Goal: Task Accomplishment & Management: Manage account settings

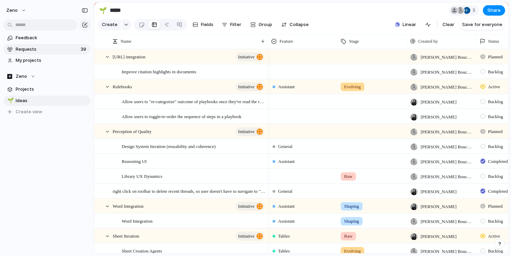
click at [60, 48] on span "Requests" at bounding box center [47, 49] width 63 height 7
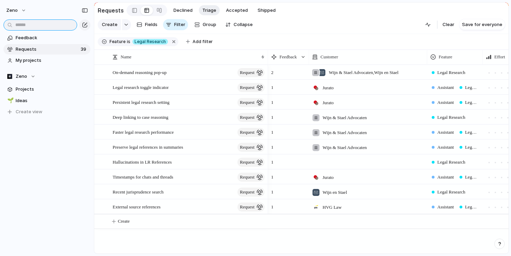
click at [43, 20] on input "text" at bounding box center [40, 24] width 74 height 11
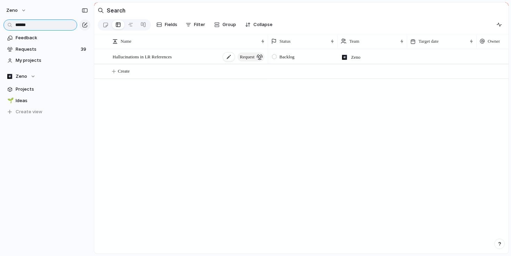
type input "******"
click at [157, 59] on span "Hallucinations in LR References" at bounding box center [142, 56] width 59 height 8
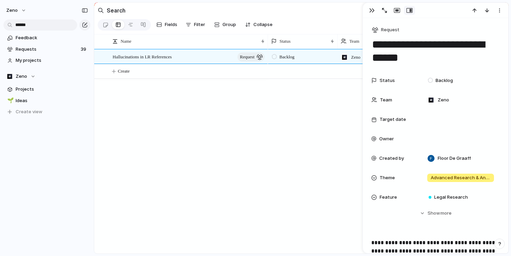
click at [293, 185] on div "Backlog Zeno Floor De Graaff" at bounding box center [388, 151] width 240 height 205
click at [45, 33] on link "Feedback" at bounding box center [46, 38] width 87 height 10
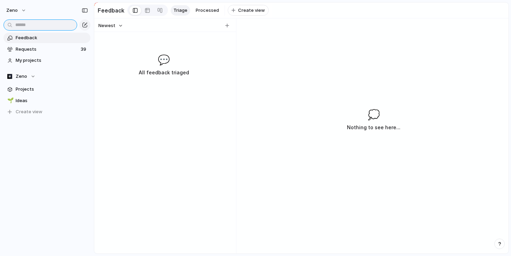
click at [44, 25] on input "text" at bounding box center [40, 24] width 74 height 11
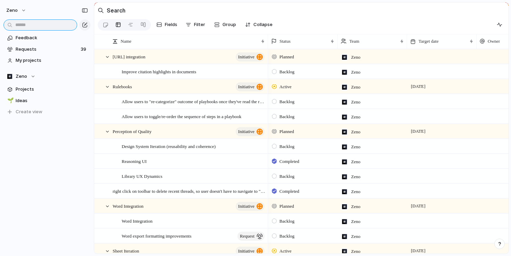
click at [44, 25] on input "text" at bounding box center [40, 24] width 74 height 11
click at [51, 48] on span "Requests" at bounding box center [47, 49] width 63 height 7
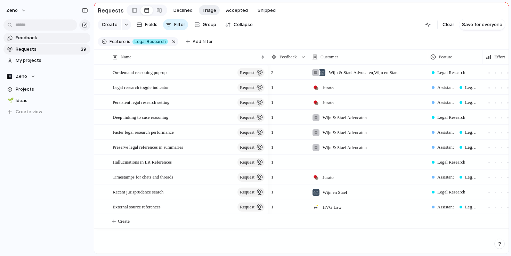
click at [49, 38] on span "Feedback" at bounding box center [52, 37] width 72 height 7
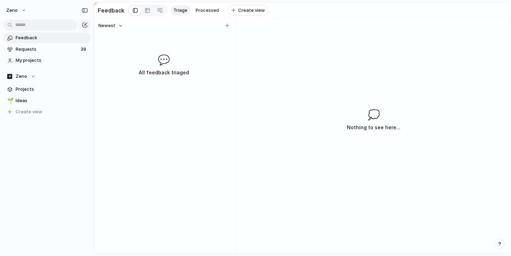
click at [175, 13] on span "Triage" at bounding box center [180, 10] width 14 height 7
click at [75, 48] on span "Requests" at bounding box center [47, 49] width 63 height 7
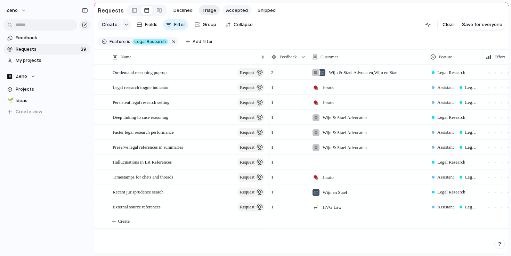
click at [232, 11] on span "Accepted" at bounding box center [237, 10] width 22 height 7
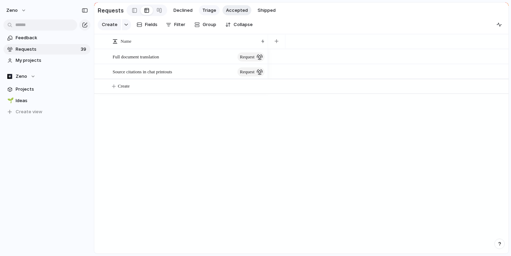
click at [208, 14] on button "Triage" at bounding box center [209, 10] width 21 height 10
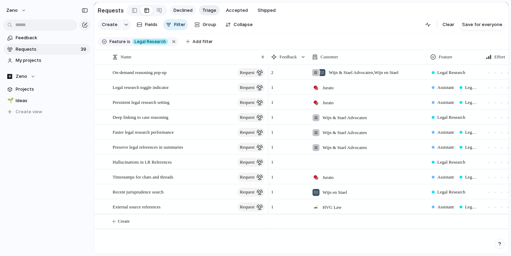
click at [179, 14] on span "Declined" at bounding box center [182, 10] width 19 height 7
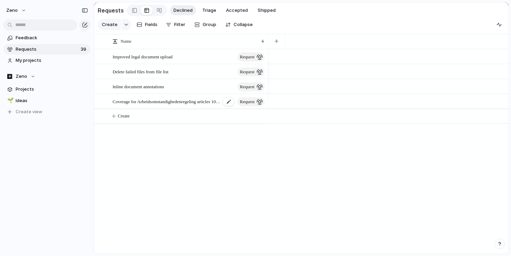
click at [188, 105] on span "Coverage for Arbeidsomstandighedenregeling articles 10f and 10g" at bounding box center [167, 101] width 108 height 8
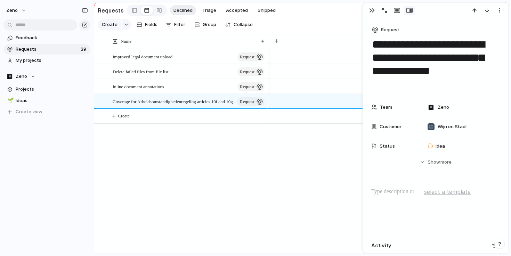
click at [188, 166] on div "Improved legal document upload request Delete failed files from file list reque…" at bounding box center [301, 151] width 414 height 205
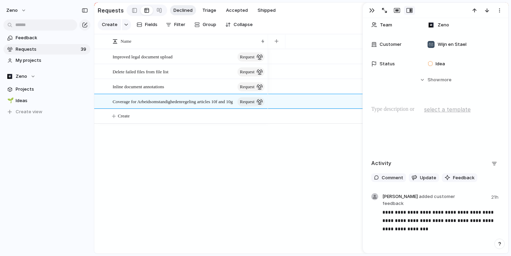
scroll to position [122, 0]
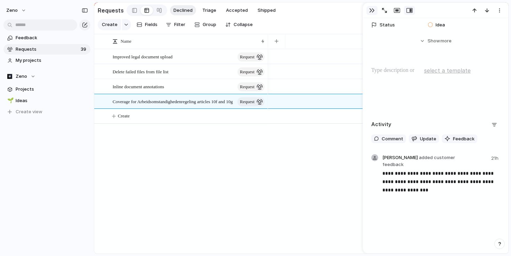
click at [370, 11] on div "button" at bounding box center [372, 11] width 6 height 6
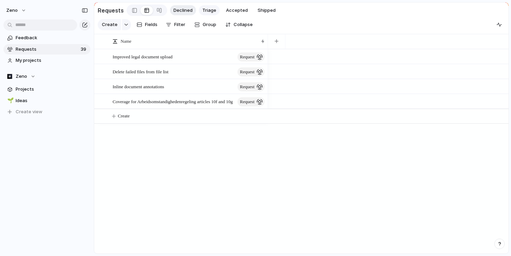
click at [212, 8] on span "Triage" at bounding box center [209, 10] width 14 height 7
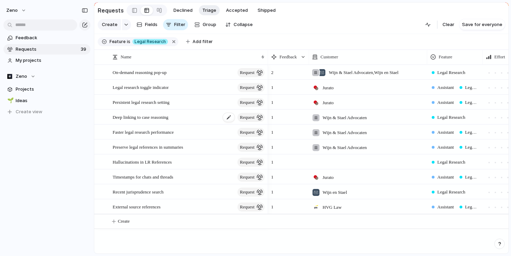
click at [167, 118] on span "Deep linking to case reasoning" at bounding box center [141, 117] width 56 height 8
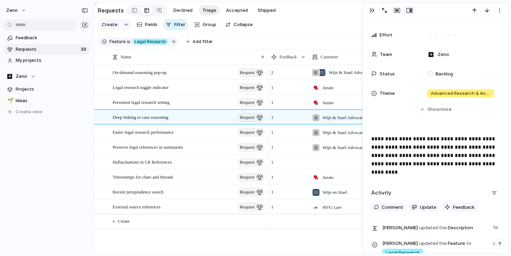
scroll to position [104, 0]
click at [210, 136] on div "Faster legal research performance request" at bounding box center [189, 132] width 153 height 14
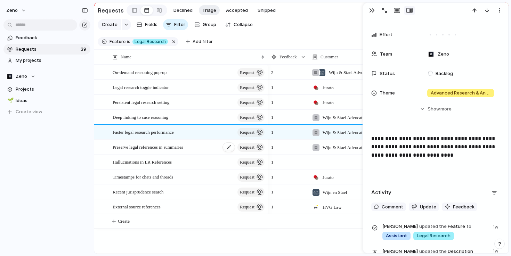
click at [210, 149] on div "Preserve legal references in summaries request" at bounding box center [189, 147] width 153 height 14
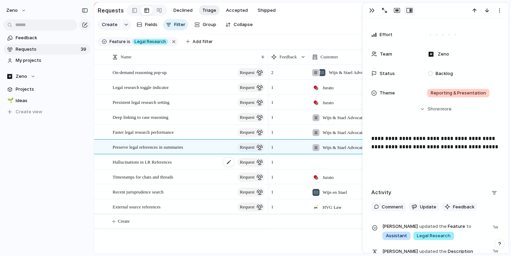
click at [205, 162] on div "Hallucinations in LR References request" at bounding box center [189, 162] width 153 height 14
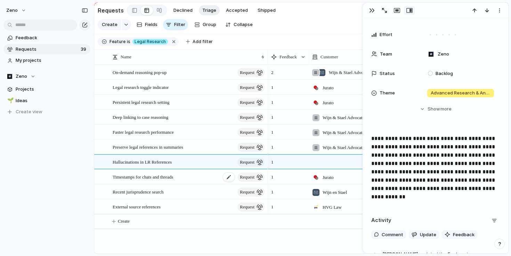
click at [205, 176] on div "Timestamps for chats and threads request" at bounding box center [189, 177] width 153 height 14
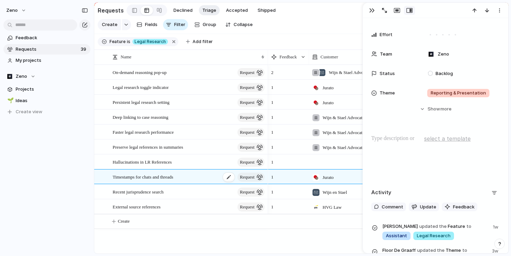
click at [205, 182] on div "Timestamps for chats and threads request" at bounding box center [189, 177] width 153 height 14
click at [202, 187] on div "Recent jurisprudence search request" at bounding box center [189, 192] width 153 height 14
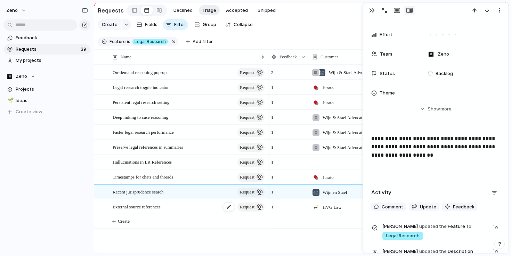
click at [202, 201] on div "External source references request" at bounding box center [189, 207] width 153 height 14
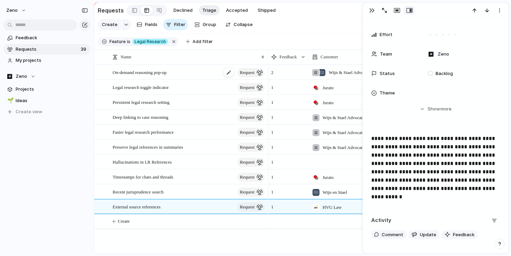
click at [190, 72] on div "On-demand reasoning pop-up request" at bounding box center [189, 72] width 153 height 14
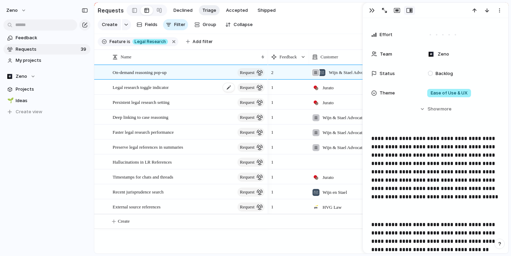
click at [180, 92] on div "Legal research toggle indicator request" at bounding box center [189, 87] width 153 height 14
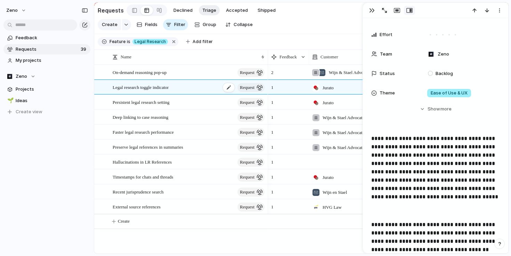
type textarea "**********"
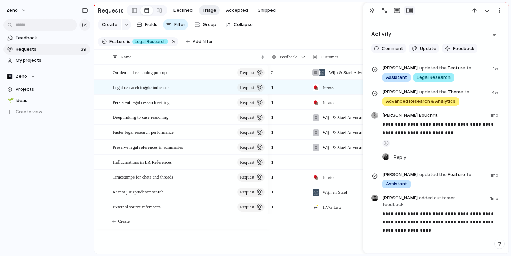
scroll to position [298, 0]
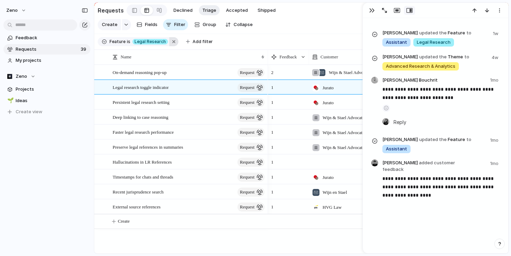
click at [172, 43] on button "button" at bounding box center [173, 41] width 9 height 9
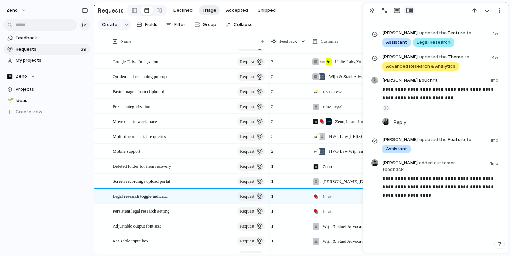
scroll to position [22, 0]
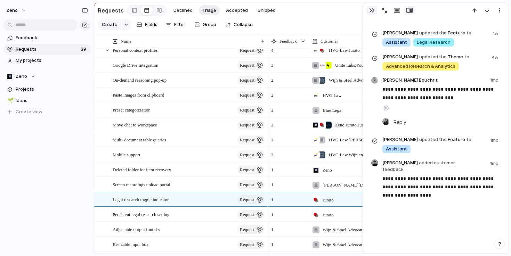
click at [373, 13] on div "button" at bounding box center [372, 11] width 6 height 6
